Goal: Task Accomplishment & Management: Manage account settings

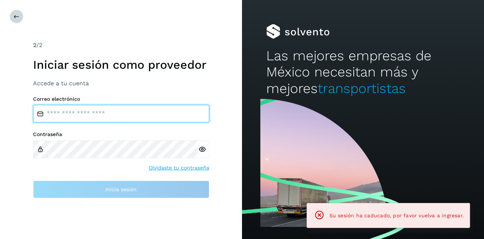
type input "**********"
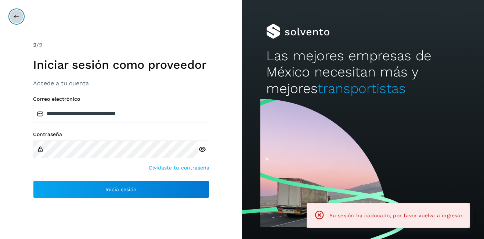
click at [17, 19] on icon at bounding box center [17, 17] width 6 height 6
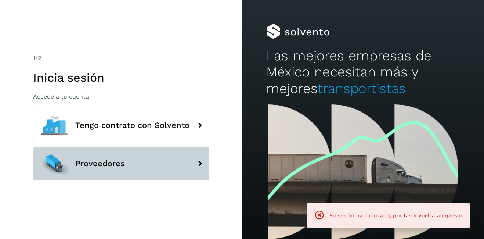
click at [106, 164] on span "Proveedores" at bounding box center [100, 163] width 50 height 9
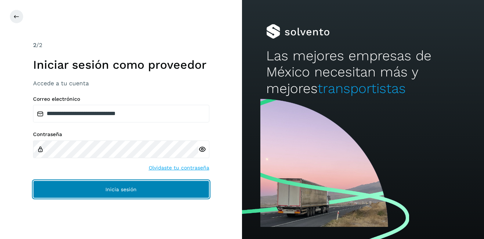
click at [127, 188] on span "Inicia sesión" at bounding box center [120, 189] width 31 height 5
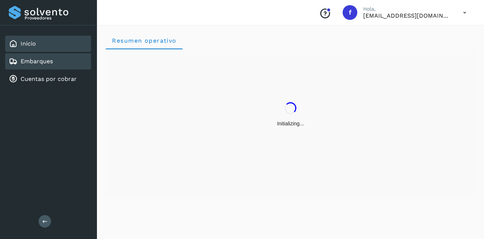
click at [55, 62] on div "Embarques" at bounding box center [48, 61] width 86 height 16
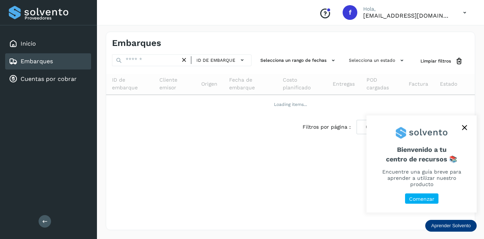
drag, startPoint x: 464, startPoint y: 127, endPoint x: 466, endPoint y: 124, distance: 4.3
click at [464, 127] on icon "close," at bounding box center [464, 127] width 5 height 5
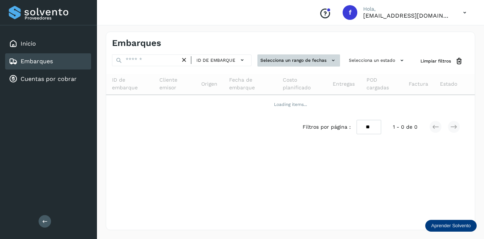
click at [319, 60] on button "Selecciona un rango de fechas" at bounding box center [299, 60] width 83 height 12
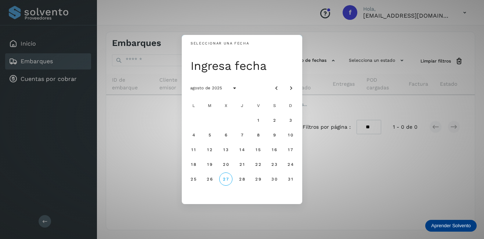
drag, startPoint x: 298, startPoint y: 54, endPoint x: 302, endPoint y: 56, distance: 4.0
click at [298, 54] on div "Ingresa fecha" at bounding box center [242, 65] width 121 height 26
click at [369, 65] on div "Seleccionar una fecha Ingresa fecha agosto de 2025 L M X J V S D 1 2 3 4 5 6 7 …" at bounding box center [242, 119] width 484 height 239
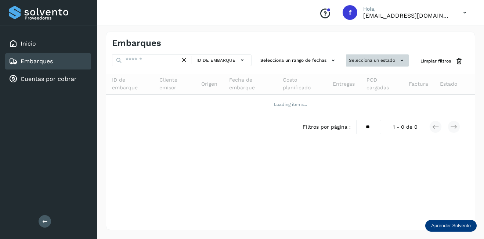
click at [378, 58] on button "Selecciona un estado" at bounding box center [377, 60] width 63 height 12
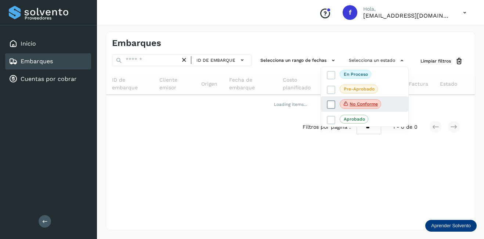
click at [370, 99] on span "No conforme" at bounding box center [361, 104] width 42 height 10
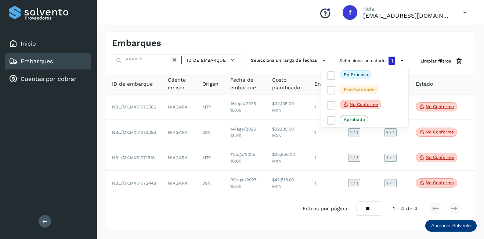
click at [282, 103] on div at bounding box center [242, 119] width 484 height 239
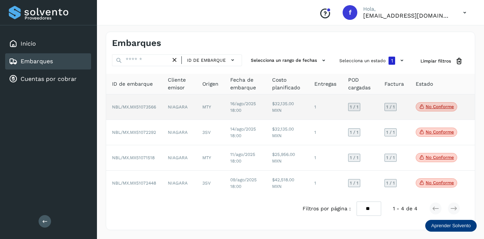
click at [342, 104] on td "1 / 1" at bounding box center [360, 106] width 36 height 25
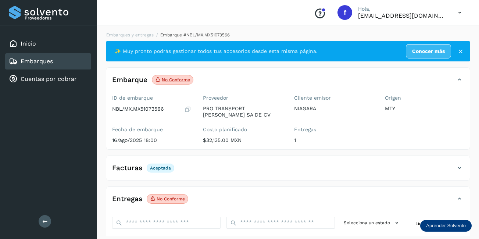
scroll to position [114, 0]
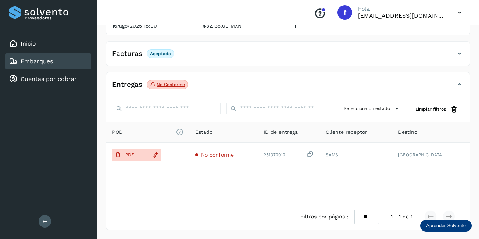
click at [64, 63] on div "Embarques" at bounding box center [48, 61] width 86 height 16
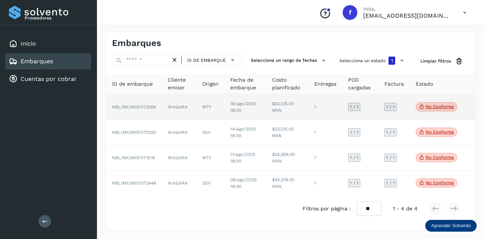
click at [431, 109] on span "No conforme" at bounding box center [437, 107] width 42 height 10
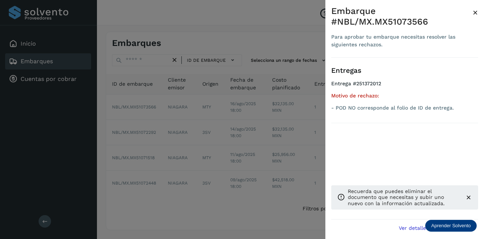
click at [476, 13] on span "×" at bounding box center [476, 12] width 6 height 10
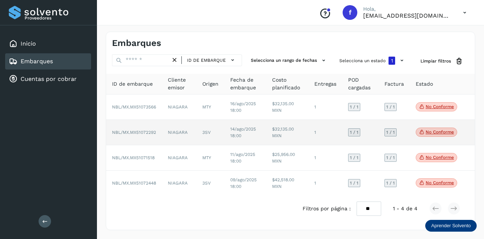
click at [451, 132] on p "No conforme" at bounding box center [440, 131] width 28 height 5
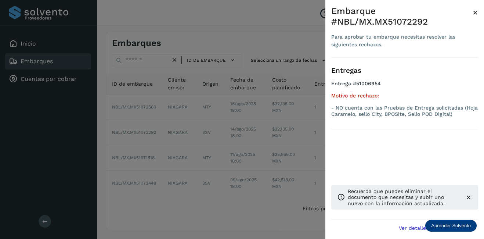
click at [475, 14] on span "×" at bounding box center [476, 12] width 6 height 10
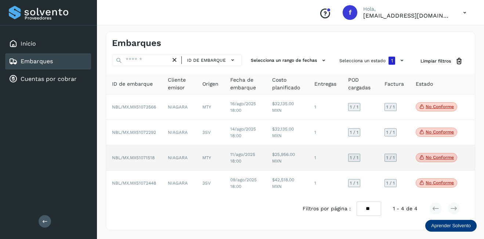
click at [449, 153] on span "No conforme" at bounding box center [437, 158] width 42 height 10
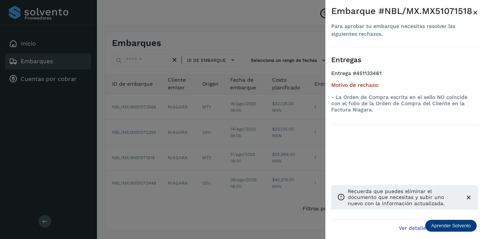
click at [476, 14] on span "×" at bounding box center [476, 12] width 6 height 10
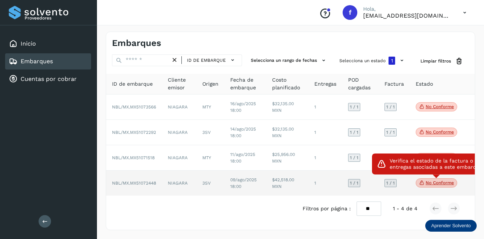
click at [446, 183] on p "No conforme" at bounding box center [440, 182] width 28 height 5
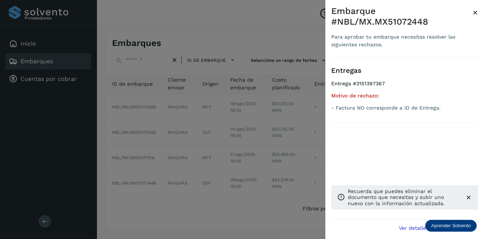
click at [478, 15] on span "×" at bounding box center [476, 12] width 6 height 10
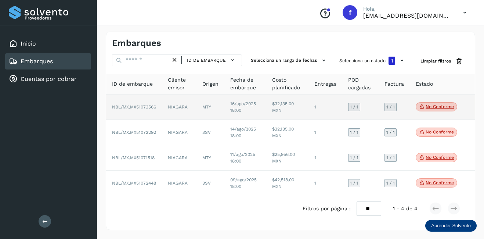
click at [434, 107] on p "No conforme" at bounding box center [440, 106] width 28 height 5
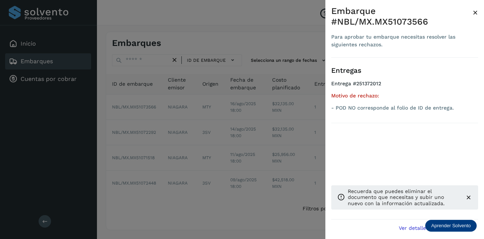
click at [478, 14] on span "×" at bounding box center [476, 12] width 6 height 10
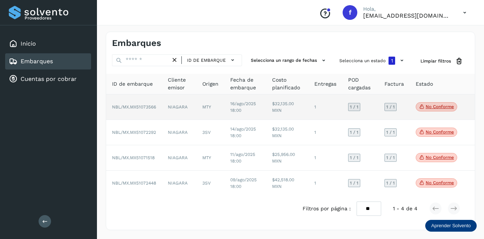
click at [288, 115] on td "$32,135.00 MXN" at bounding box center [287, 106] width 42 height 25
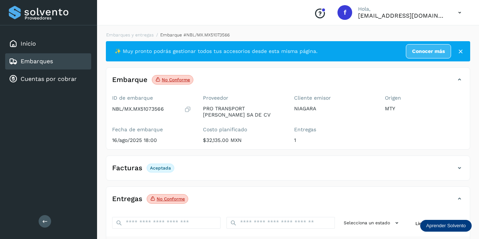
scroll to position [114, 0]
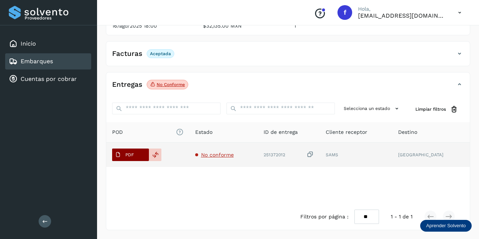
click at [125, 149] on span "PDF" at bounding box center [124, 155] width 25 height 12
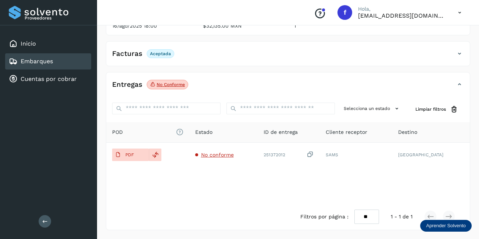
click at [70, 62] on div "Embarques" at bounding box center [48, 61] width 86 height 16
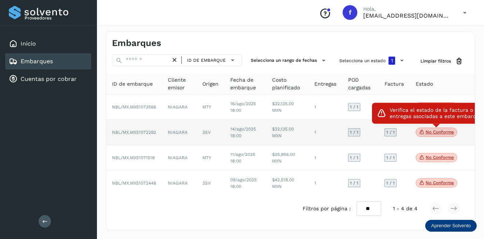
click at [424, 132] on icon at bounding box center [422, 132] width 6 height 7
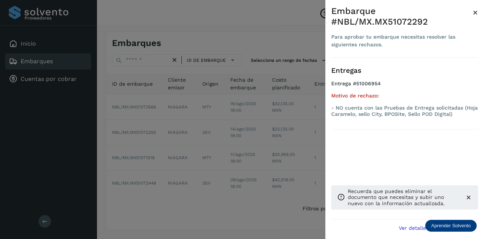
click at [474, 12] on span "×" at bounding box center [476, 12] width 6 height 10
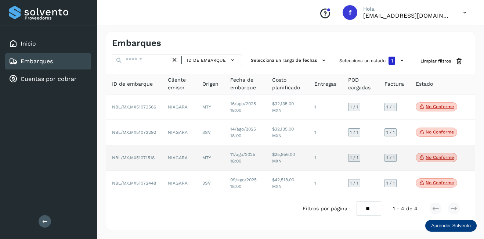
click at [434, 157] on p "No conforme" at bounding box center [440, 157] width 28 height 5
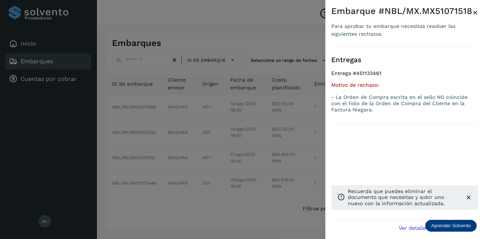
click at [475, 11] on span "×" at bounding box center [476, 12] width 6 height 10
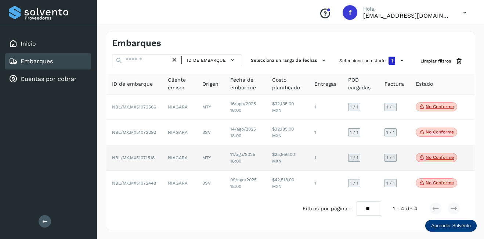
click at [291, 160] on td "$25,956.00 MXN" at bounding box center [287, 157] width 42 height 25
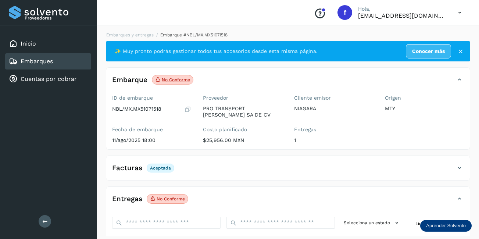
scroll to position [110, 0]
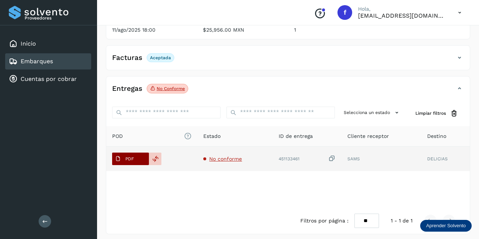
click at [143, 160] on button "PDF" at bounding box center [130, 158] width 37 height 12
click at [219, 161] on span "No conforme" at bounding box center [225, 159] width 33 height 6
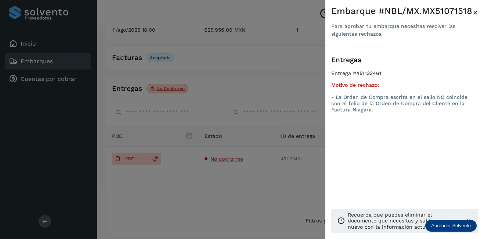
click at [477, 11] on span "×" at bounding box center [476, 12] width 6 height 10
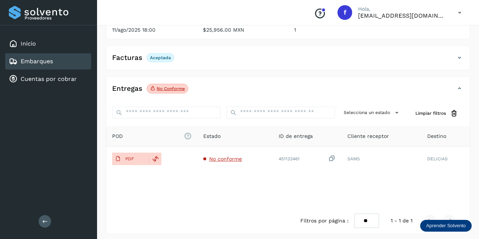
click at [4, 158] on div "Proveedores Inicio Embarques Cuentas por cobrar Salir" at bounding box center [48, 119] width 97 height 239
click at [475, 78] on div "Embarques y entregas Embarque #NBL/MX.MX51071518 ✨ Muy pronto podrás gestionar …" at bounding box center [288, 78] width 382 height 330
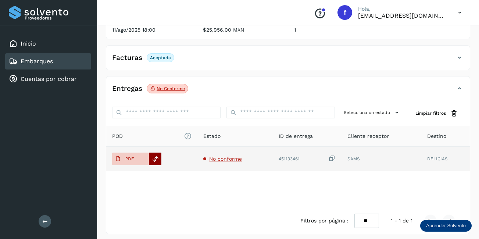
click at [155, 158] on icon at bounding box center [155, 158] width 7 height 7
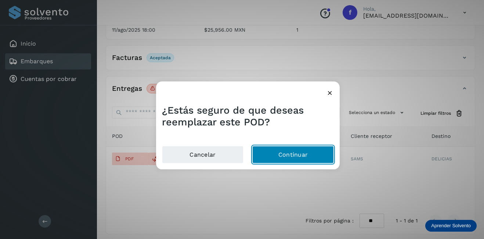
click at [305, 160] on button "Continuar" at bounding box center [293, 154] width 82 height 18
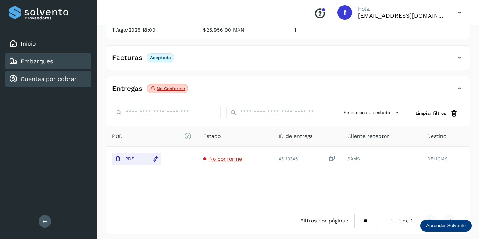
scroll to position [37, 0]
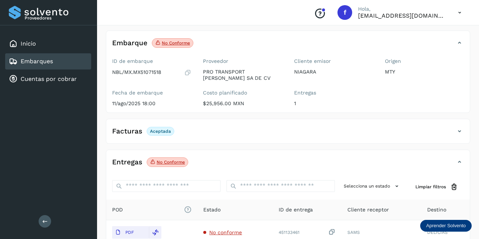
click at [60, 55] on div "Embarques" at bounding box center [48, 61] width 86 height 16
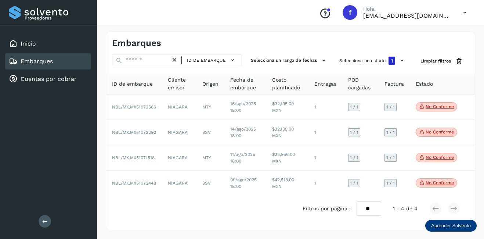
click at [175, 58] on icon at bounding box center [175, 60] width 8 height 8
click at [392, 61] on span "1" at bounding box center [392, 60] width 2 height 5
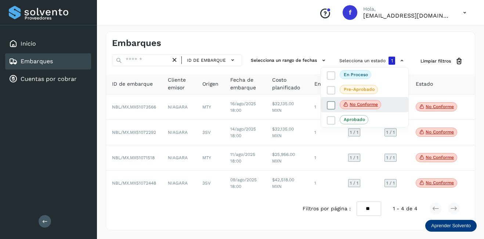
click at [350, 101] on span "No conforme" at bounding box center [361, 105] width 42 height 10
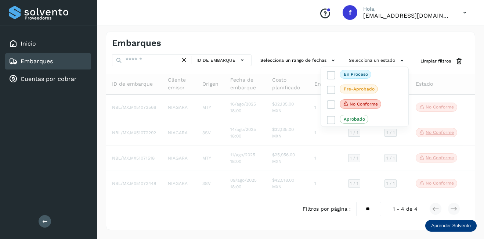
click at [139, 63] on div at bounding box center [242, 119] width 484 height 239
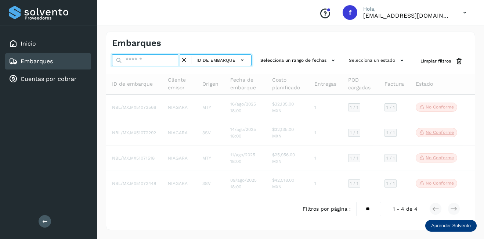
click at [138, 61] on input "text" at bounding box center [146, 60] width 68 height 12
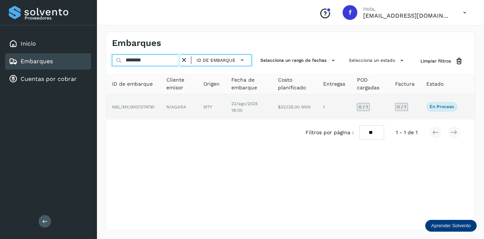
type input "********"
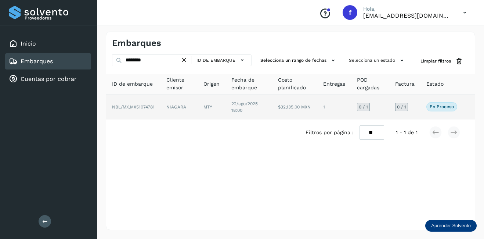
click at [317, 111] on td "$32,135.00 MXN" at bounding box center [334, 106] width 34 height 25
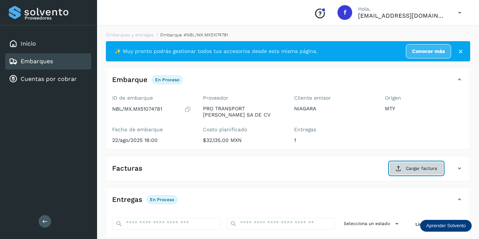
click at [430, 171] on span "Cargar factura" at bounding box center [421, 168] width 31 height 7
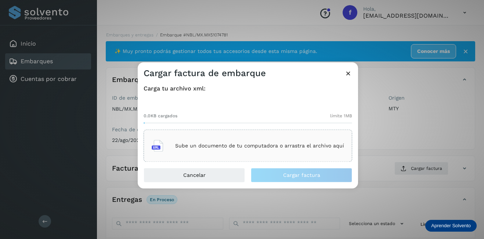
click at [224, 147] on p "Sube un documento de tu computadora o arrastra el archivo aquí" at bounding box center [259, 146] width 169 height 6
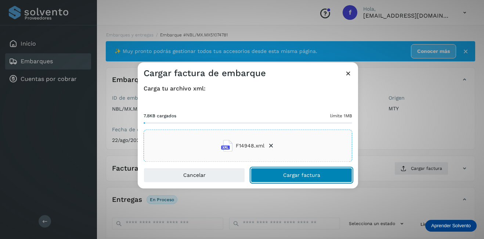
click at [293, 177] on span "Cargar factura" at bounding box center [301, 175] width 37 height 5
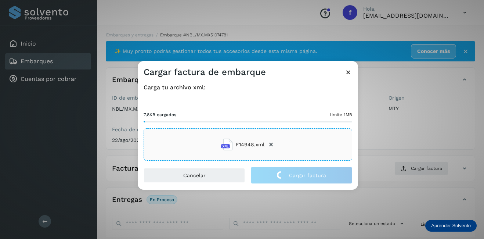
click at [402, 132] on div "Cargar factura de embarque Carga tu archivo xml: 7.8KB cargados límite 1MB F149…" at bounding box center [242, 119] width 484 height 239
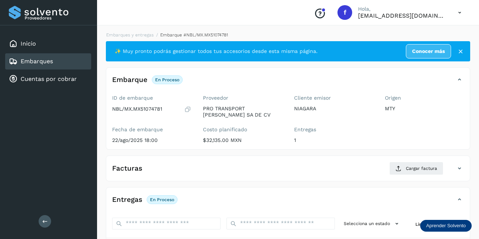
scroll to position [115, 0]
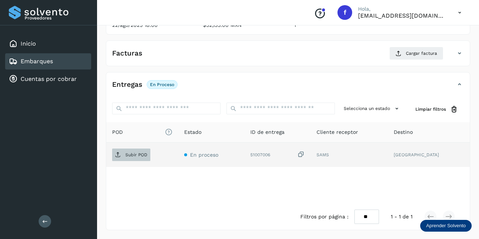
click at [143, 156] on p "Subir POD" at bounding box center [136, 154] width 22 height 5
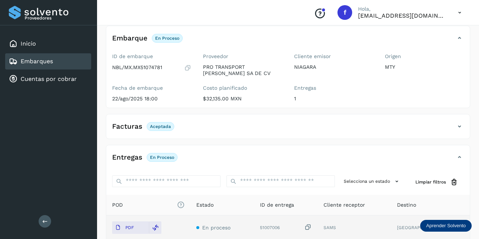
scroll to position [114, 0]
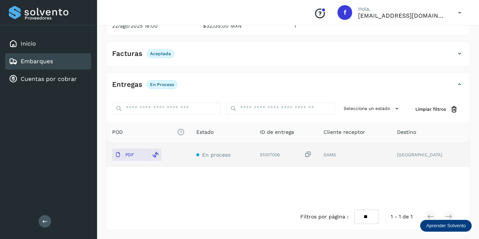
click at [37, 60] on link "Embarques" at bounding box center [37, 61] width 32 height 7
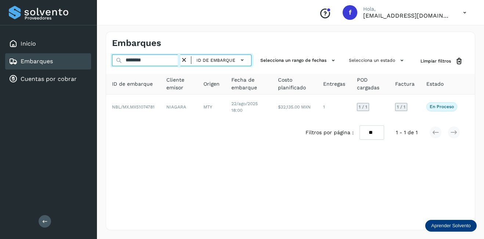
drag, startPoint x: 153, startPoint y: 63, endPoint x: 116, endPoint y: 64, distance: 37.5
click at [115, 64] on input "********" at bounding box center [146, 60] width 68 height 12
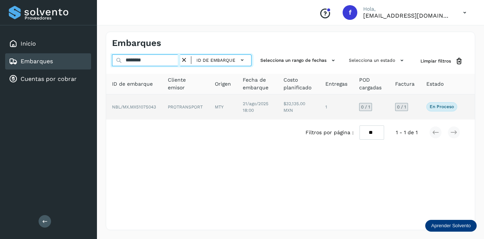
type input "********"
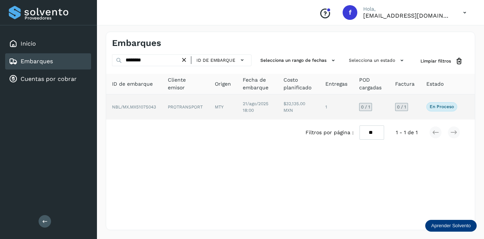
click at [237, 111] on td "MTY" at bounding box center [257, 106] width 41 height 25
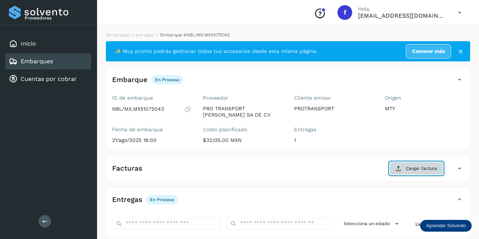
click at [400, 168] on icon at bounding box center [398, 168] width 6 height 6
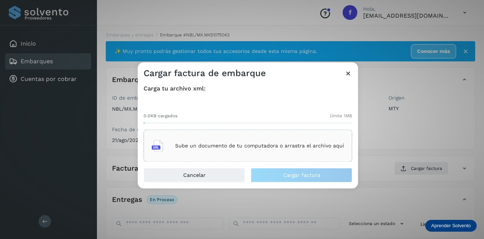
click at [192, 142] on div "Sube un documento de tu computadora o arrastra el archivo aquí" at bounding box center [248, 146] width 193 height 20
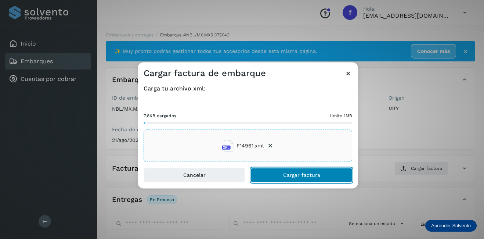
click at [304, 173] on span "Cargar factura" at bounding box center [301, 175] width 37 height 5
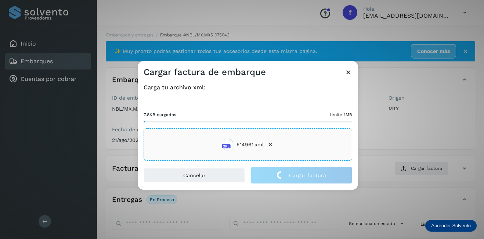
click at [400, 146] on div "Cargar factura de embarque Carga tu archivo xml: 7.8KB cargados límite 1MB F149…" at bounding box center [242, 119] width 484 height 239
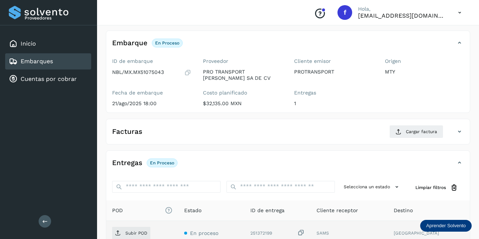
scroll to position [110, 0]
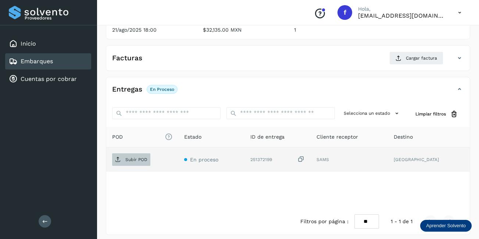
click at [147, 157] on span "Subir POD" at bounding box center [131, 160] width 38 height 12
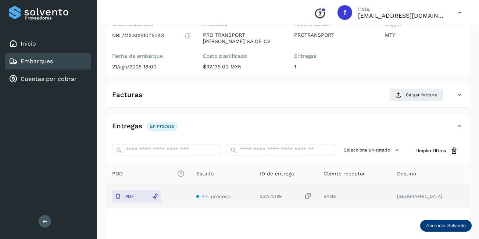
scroll to position [0, 0]
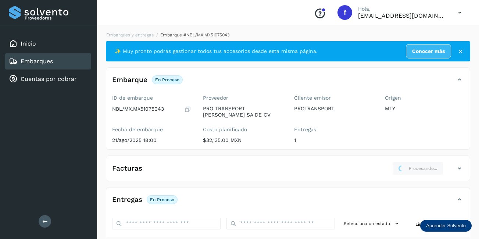
drag, startPoint x: 50, startPoint y: 61, endPoint x: 278, endPoint y: 130, distance: 237.9
click at [278, 130] on div "Proveedores Inicio Embarques Cuentas por cobrar Salir Conoce nuestros beneficio…" at bounding box center [239, 177] width 479 height 354
click at [54, 62] on div "Embarques" at bounding box center [48, 61] width 86 height 16
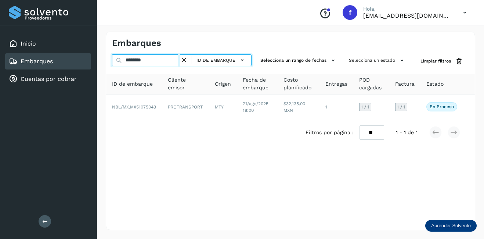
drag, startPoint x: 154, startPoint y: 63, endPoint x: 90, endPoint y: 68, distance: 63.7
click at [90, 68] on div "Proveedores Inicio Embarques Cuentas por cobrar Salir Conoce nuestros beneficio…" at bounding box center [242, 119] width 484 height 239
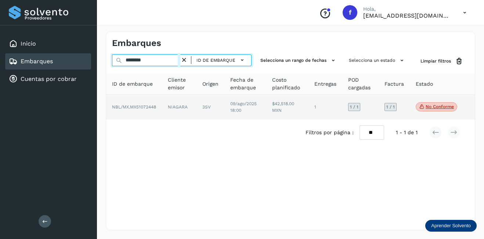
type input "********"
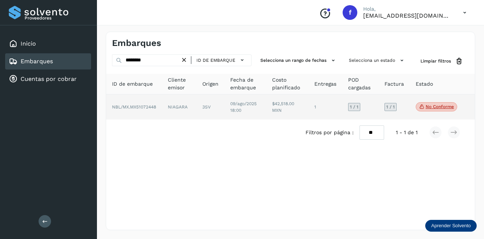
click at [197, 108] on td "NIAGARA" at bounding box center [211, 106] width 28 height 25
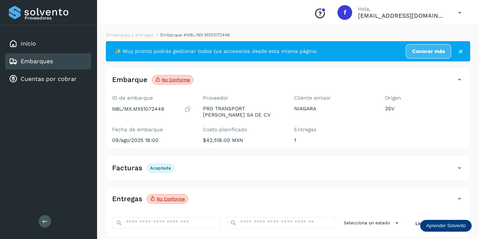
scroll to position [114, 0]
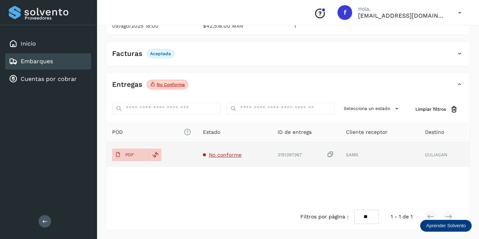
click at [227, 156] on span "No conforme" at bounding box center [225, 155] width 33 height 6
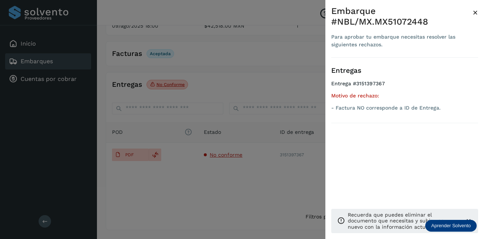
click at [476, 11] on span "×" at bounding box center [476, 12] width 6 height 10
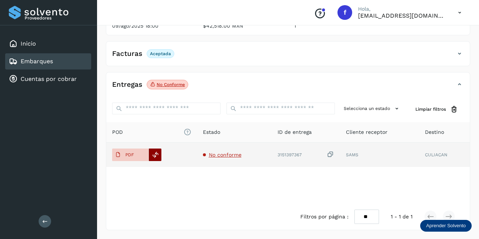
click at [155, 158] on icon at bounding box center [155, 154] width 7 height 7
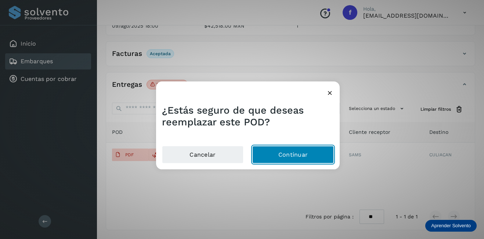
click at [286, 161] on button "Continuar" at bounding box center [293, 154] width 82 height 18
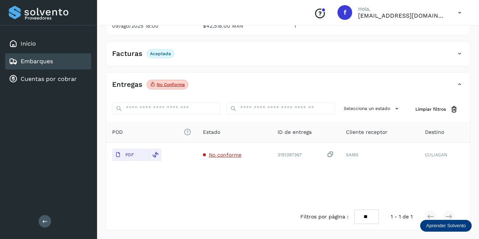
scroll to position [0, 0]
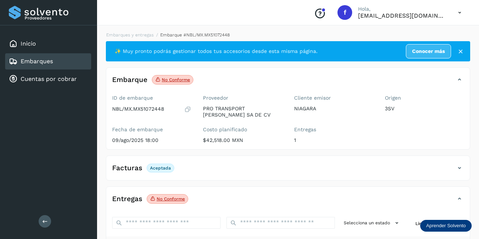
click at [59, 60] on div "Embarques" at bounding box center [48, 61] width 86 height 16
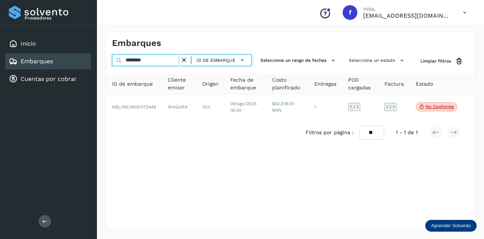
drag, startPoint x: 151, startPoint y: 60, endPoint x: 141, endPoint y: 61, distance: 10.3
click at [141, 61] on input "********" at bounding box center [146, 60] width 68 height 12
click at [154, 61] on input "********" at bounding box center [146, 60] width 68 height 12
click at [137, 61] on input "********" at bounding box center [146, 60] width 68 height 12
click at [151, 61] on input "********" at bounding box center [146, 60] width 68 height 12
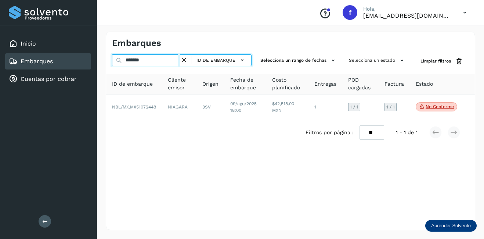
type input "********"
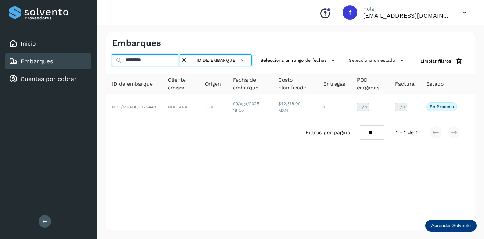
click at [147, 60] on input "********" at bounding box center [146, 60] width 68 height 12
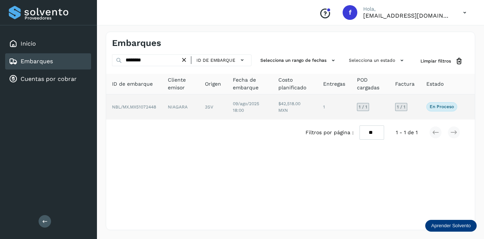
click at [227, 104] on td "3SV" at bounding box center [250, 106] width 46 height 25
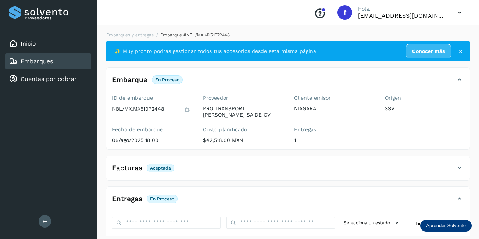
scroll to position [114, 0]
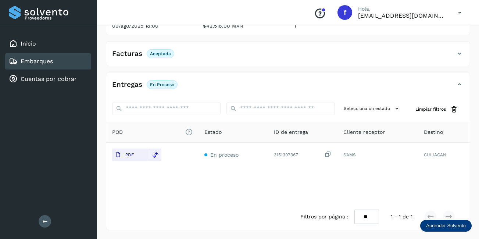
click at [48, 58] on link "Embarques" at bounding box center [37, 61] width 32 height 7
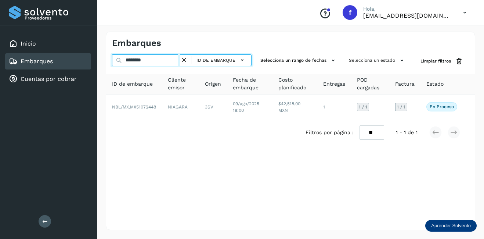
drag, startPoint x: 162, startPoint y: 60, endPoint x: 110, endPoint y: 60, distance: 51.4
click at [111, 60] on div "******** ID de embarque Selecciona un rango de fechas Selecciona un estado Limp…" at bounding box center [290, 61] width 369 height 14
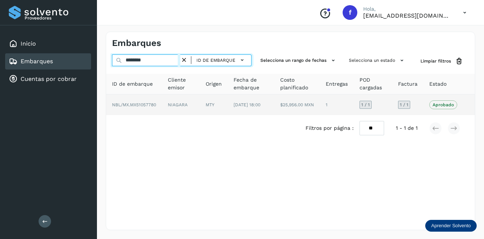
type input "********"
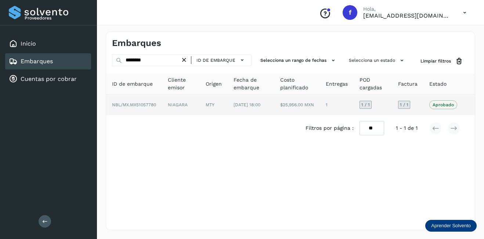
click at [354, 108] on td "1" at bounding box center [373, 104] width 39 height 21
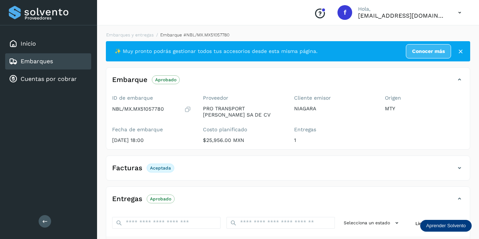
scroll to position [73, 0]
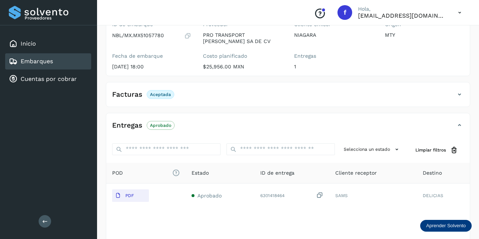
click at [65, 64] on div "Embarques" at bounding box center [48, 61] width 86 height 16
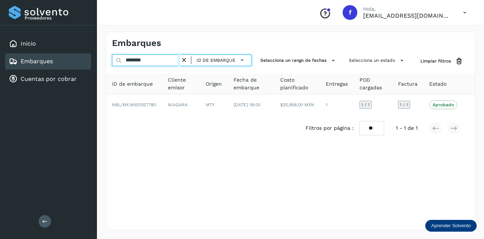
drag, startPoint x: 108, startPoint y: 63, endPoint x: 90, endPoint y: 67, distance: 18.5
click at [90, 65] on div "Proveedores Inicio Embarques Cuentas por cobrar Salir Conoce nuestros beneficio…" at bounding box center [242, 119] width 484 height 239
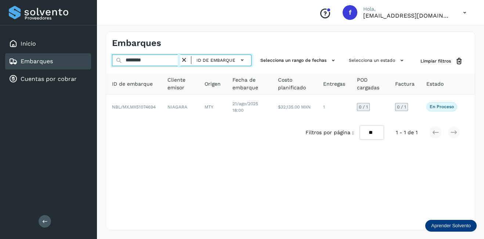
type input "********"
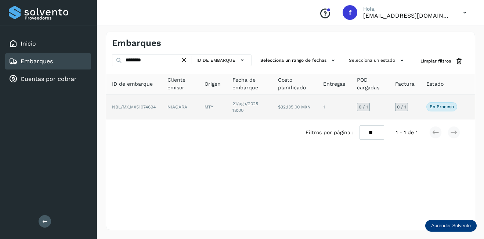
click at [272, 107] on td "21/ago/2025 18:00" at bounding box center [294, 106] width 45 height 25
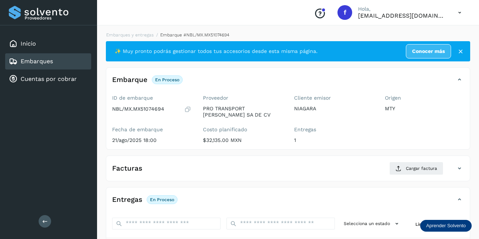
scroll to position [73, 0]
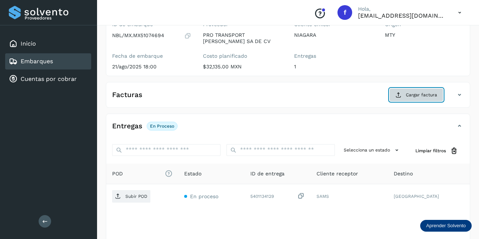
click at [414, 92] on span "Cargar factura" at bounding box center [421, 94] width 31 height 7
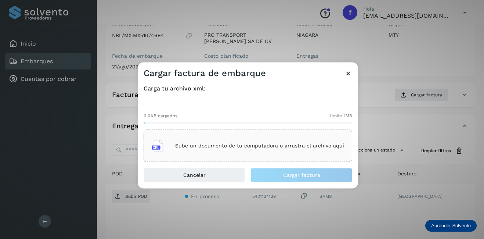
click at [258, 148] on p "Sube un documento de tu computadora o arrastra el archivo aquí" at bounding box center [259, 146] width 169 height 6
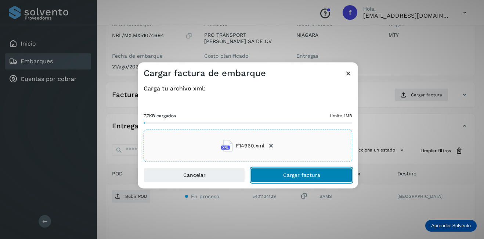
click at [295, 176] on span "Cargar factura" at bounding box center [301, 175] width 37 height 5
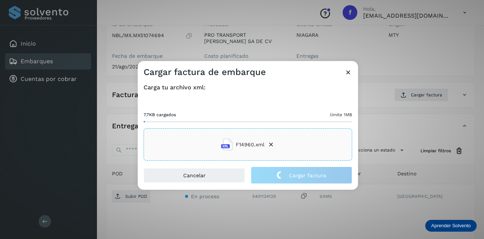
click at [425, 131] on div "Cargar factura de embarque Carga tu archivo xml: 7.7KB cargados límite 1MB F149…" at bounding box center [242, 119] width 484 height 239
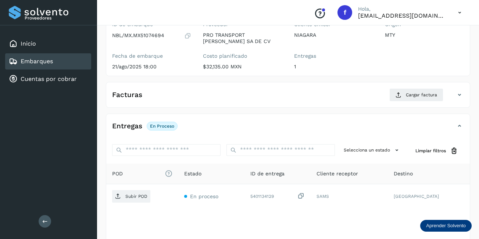
scroll to position [115, 0]
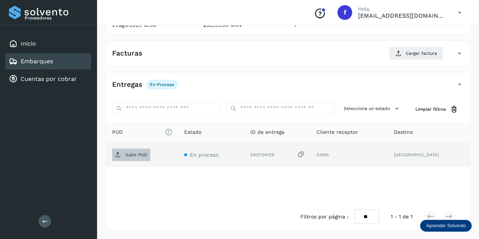
click at [128, 155] on p "Subir POD" at bounding box center [136, 154] width 22 height 5
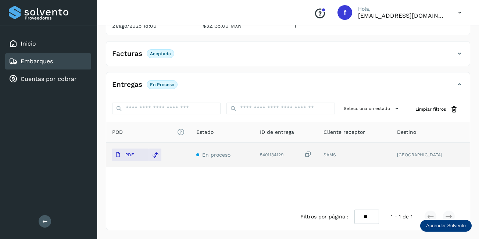
scroll to position [114, 0]
